Goal: Use online tool/utility: Utilize a website feature to perform a specific function

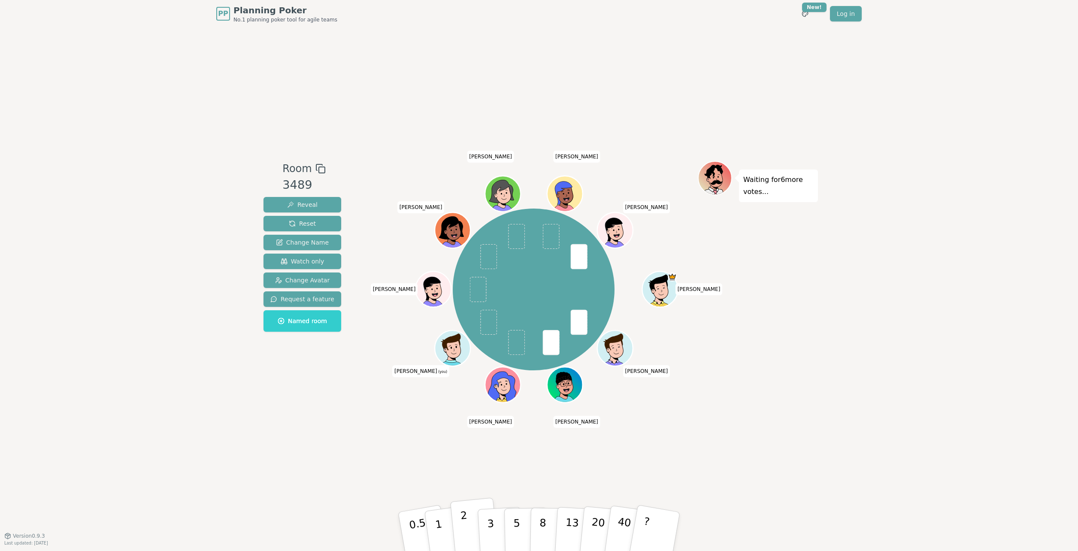
click at [466, 382] on p "2" at bounding box center [465, 532] width 11 height 47
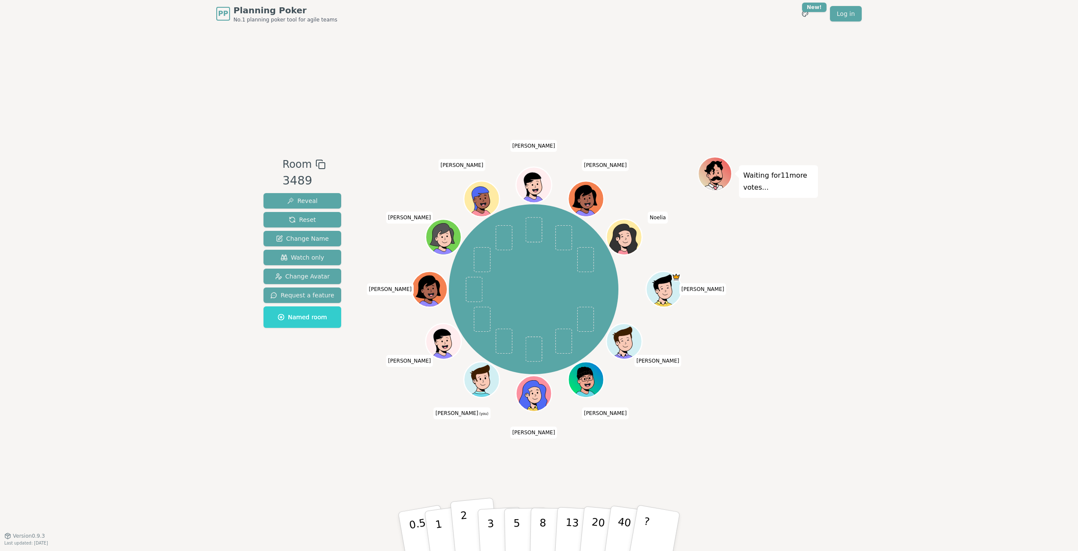
click at [466, 382] on p "2" at bounding box center [465, 532] width 11 height 47
drag, startPoint x: 107, startPoint y: 29, endPoint x: 107, endPoint y: 0, distance: 28.3
click at [107, 29] on div "PP Planning Poker No.1 planning poker tool for agile teams Toggle theme New! Lo…" at bounding box center [539, 275] width 1078 height 551
click at [196, 379] on div "PP Planning Poker No.1 planning poker tool for agile teams Toggle theme New! Lo…" at bounding box center [539, 275] width 1078 height 551
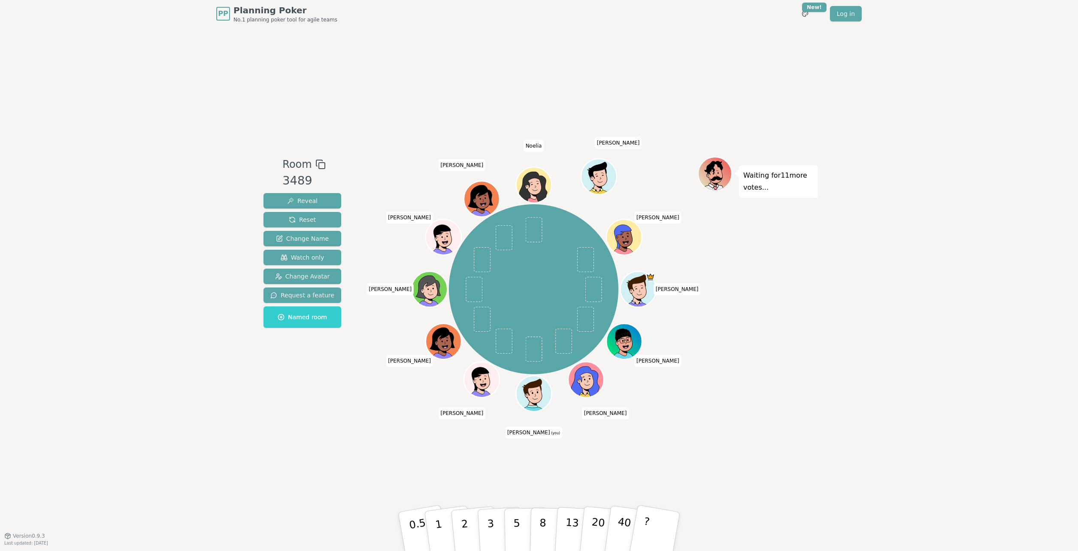
drag, startPoint x: 239, startPoint y: 156, endPoint x: 241, endPoint y: 140, distance: 16.0
click at [239, 155] on div "PP Planning Poker No.1 planning poker tool for agile teams Toggle theme New! Lo…" at bounding box center [539, 275] width 1078 height 551
click at [97, 382] on div "PP Planning Poker No.1 planning poker tool for agile teams Toggle theme New! Lo…" at bounding box center [539, 275] width 1078 height 551
click at [471, 382] on button "2" at bounding box center [474, 532] width 49 height 68
click at [460, 382] on button "2" at bounding box center [474, 532] width 49 height 68
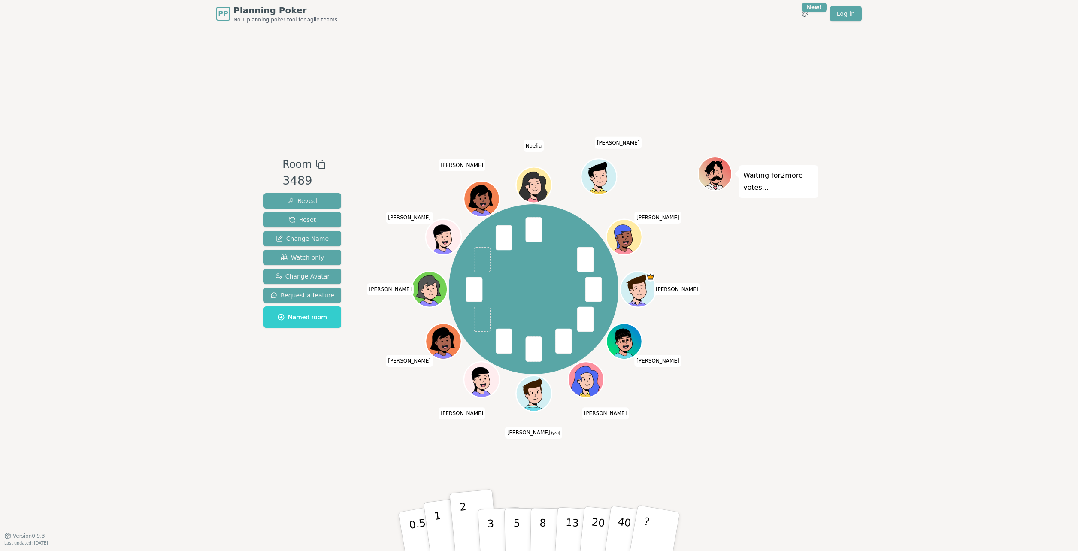
click at [441, 382] on p "1" at bounding box center [439, 532] width 13 height 47
click at [463, 382] on p "2" at bounding box center [465, 532] width 11 height 47
click at [442, 382] on button "1" at bounding box center [448, 532] width 51 height 70
click at [463, 382] on p "2" at bounding box center [465, 532] width 11 height 47
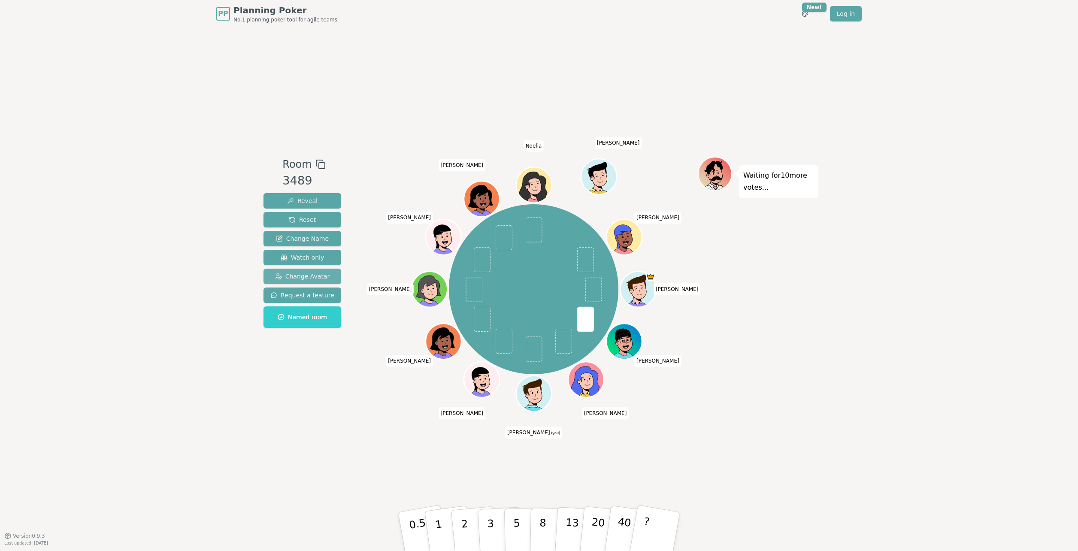
click at [307, 277] on span "Change Avatar" at bounding box center [302, 276] width 55 height 9
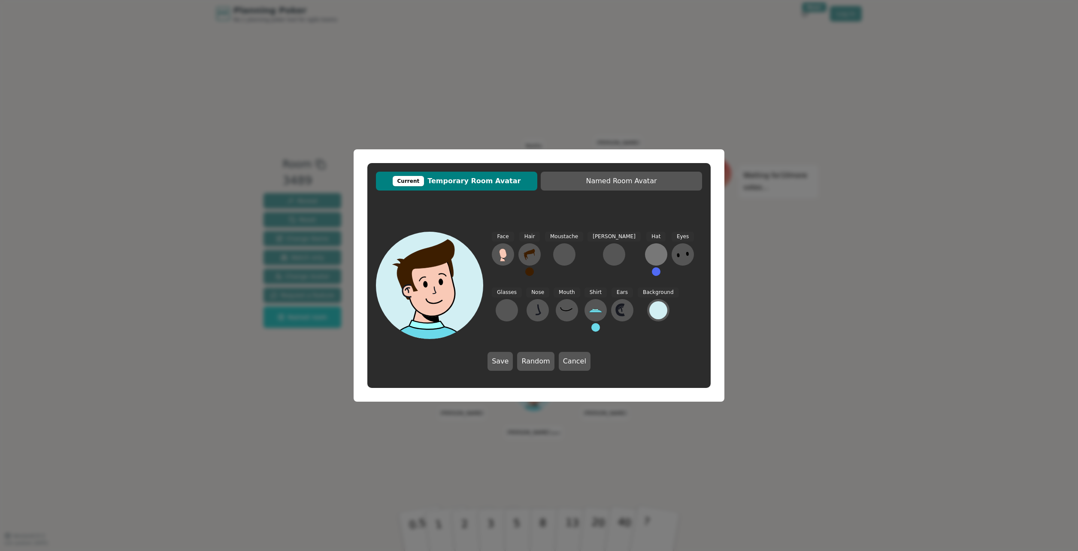
click at [649, 257] on div at bounding box center [656, 255] width 14 height 14
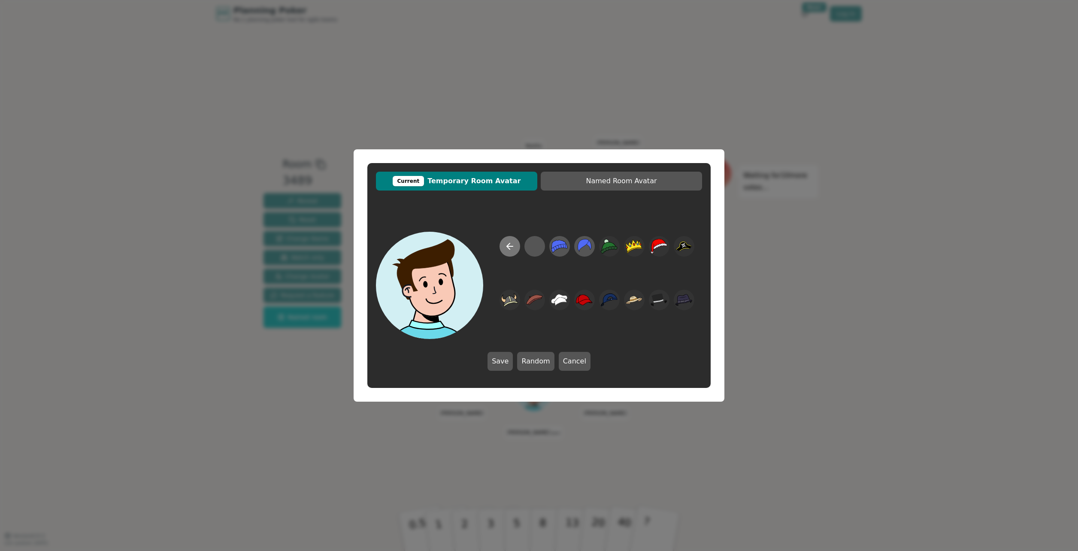
click at [505, 247] on icon at bounding box center [510, 246] width 10 height 10
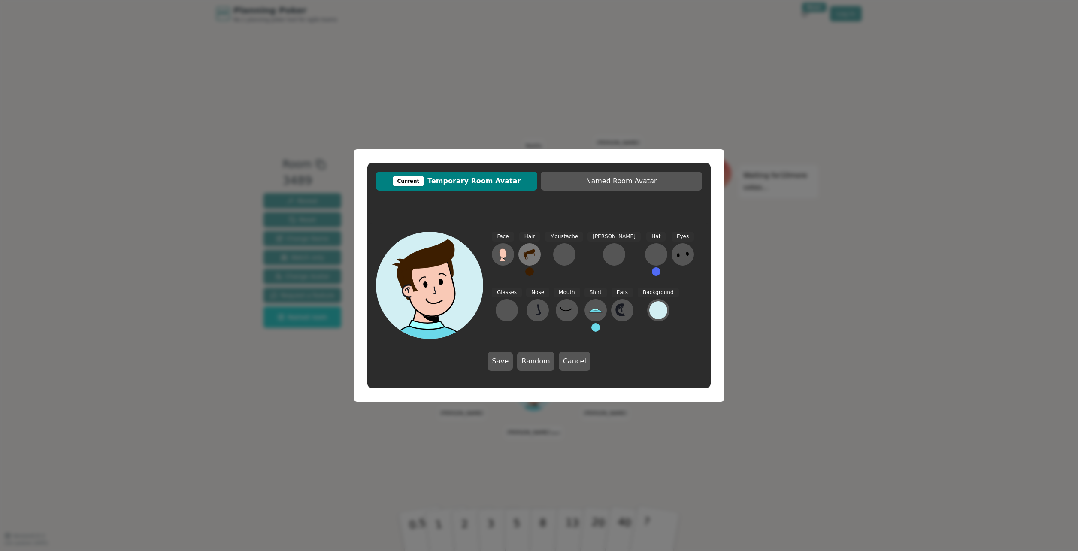
click at [522, 251] on button at bounding box center [529, 254] width 22 height 22
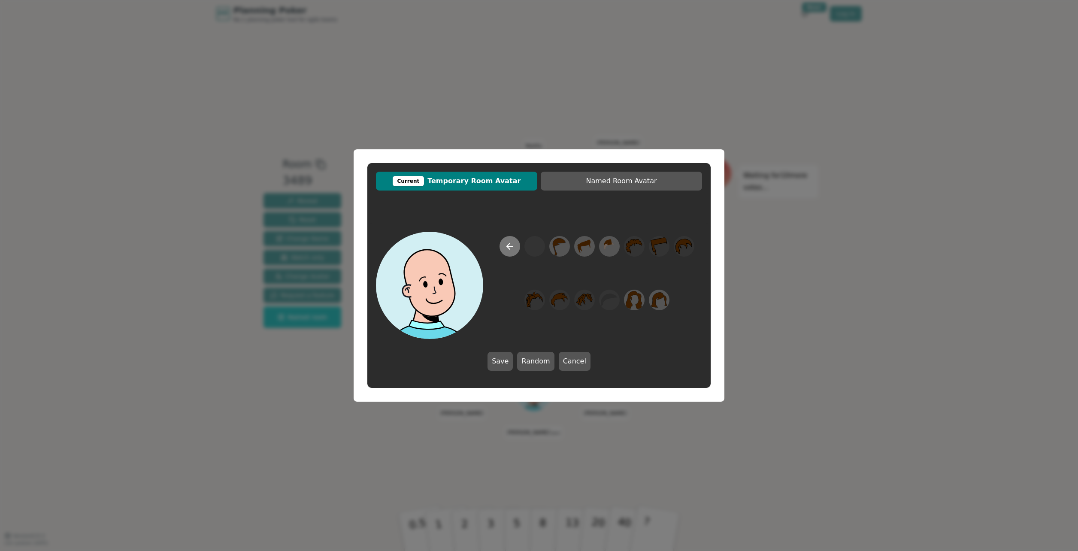
click at [514, 246] on icon at bounding box center [510, 246] width 10 height 10
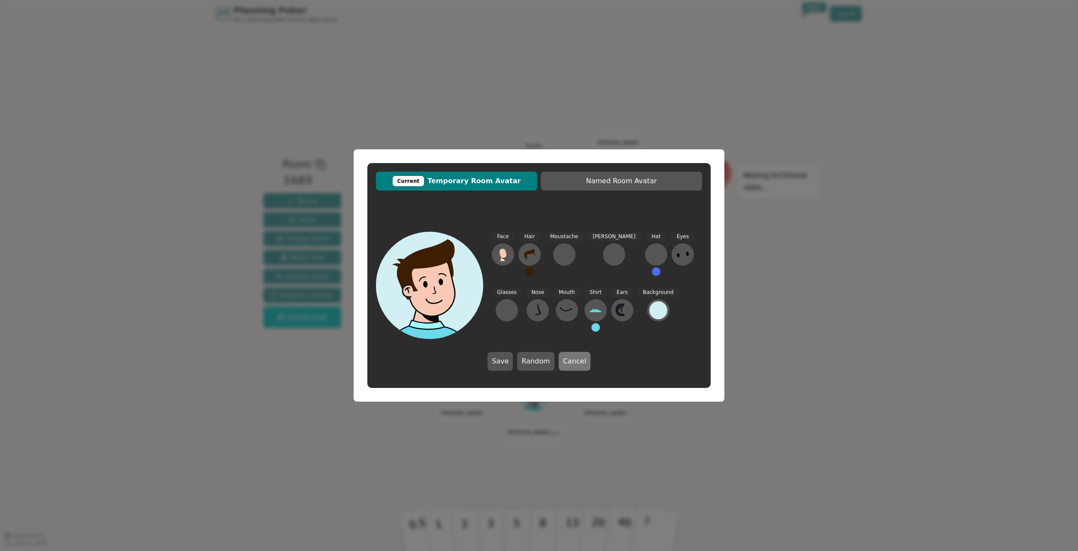
click at [576, 358] on button "Cancel" at bounding box center [575, 361] width 32 height 19
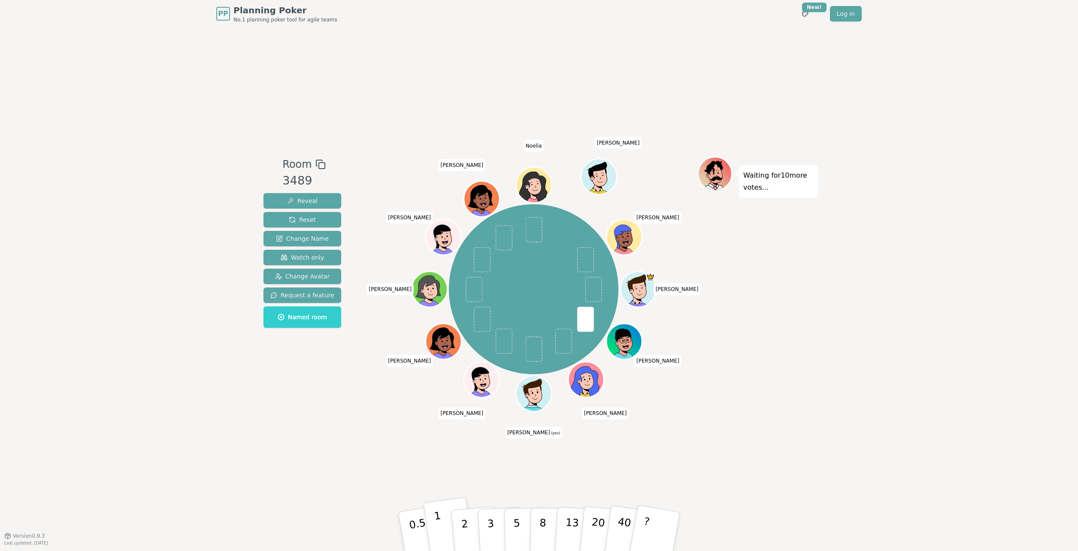
click at [444, 382] on button "1" at bounding box center [448, 532] width 51 height 70
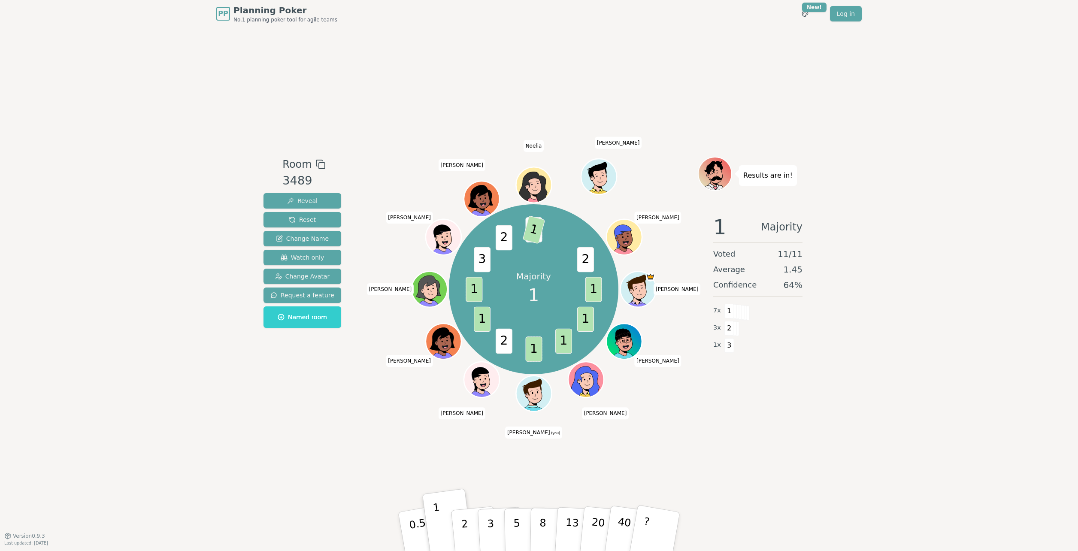
click at [211, 382] on div "PP Planning Poker No.1 planning poker tool for agile teams Toggle theme New! Lo…" at bounding box center [539, 275] width 1078 height 551
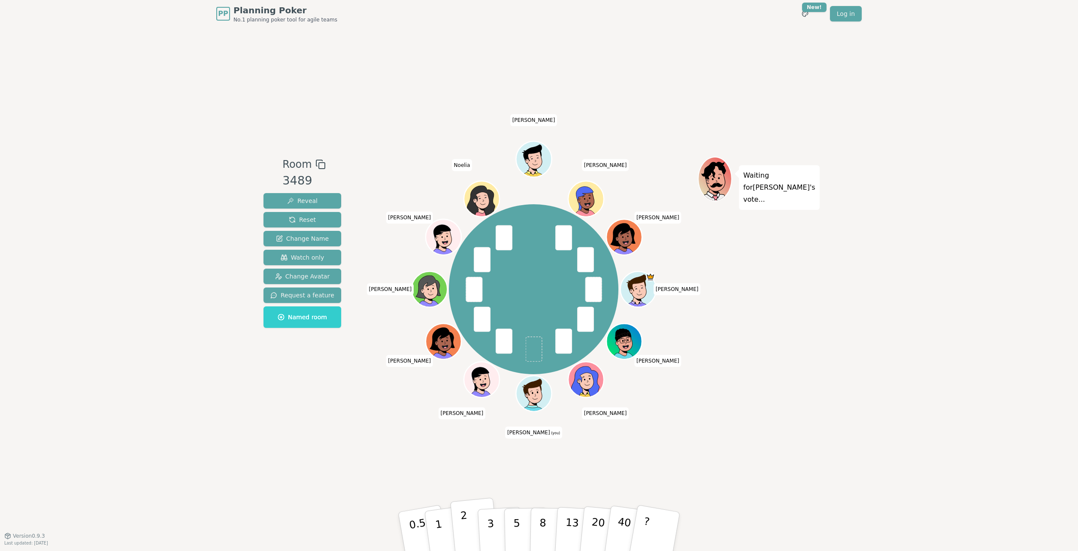
click at [466, 382] on p "2" at bounding box center [465, 532] width 11 height 47
